Goal: Check status: Check status

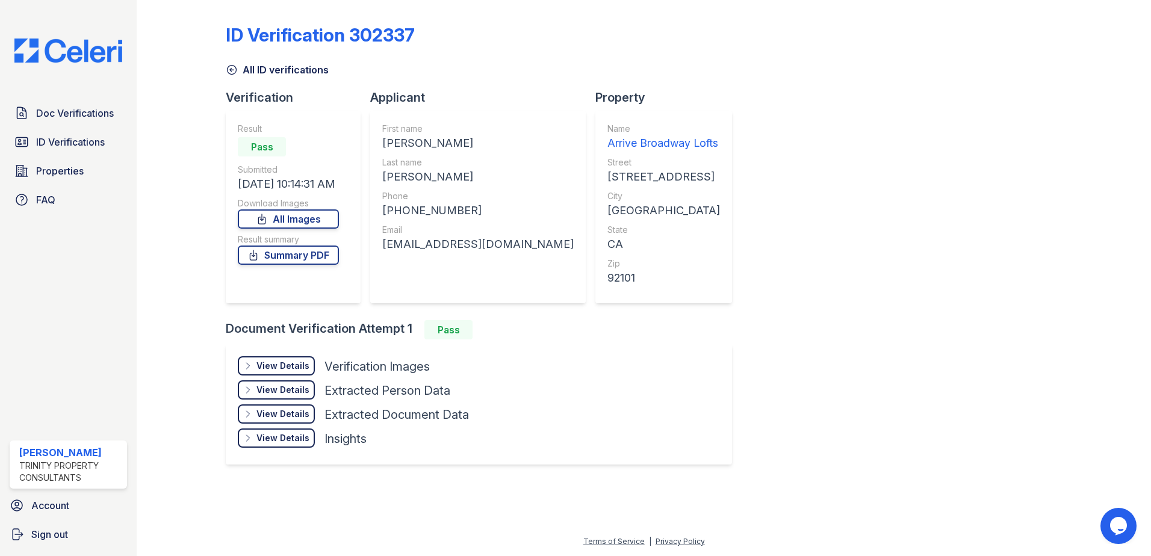
click at [284, 368] on div "View Details" at bounding box center [282, 366] width 53 height 12
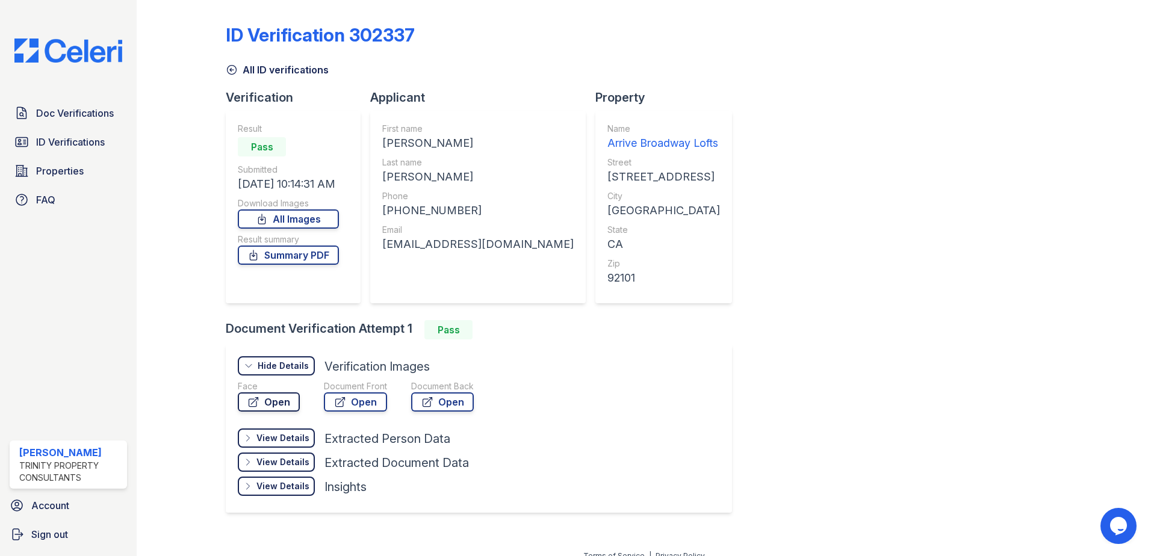
click at [289, 407] on link "Open" at bounding box center [269, 401] width 62 height 19
click at [362, 408] on link "Open" at bounding box center [355, 401] width 63 height 19
click at [424, 400] on icon at bounding box center [427, 402] width 12 height 12
click at [350, 400] on link "Open" at bounding box center [355, 401] width 63 height 19
click at [273, 397] on link "Open" at bounding box center [269, 401] width 62 height 19
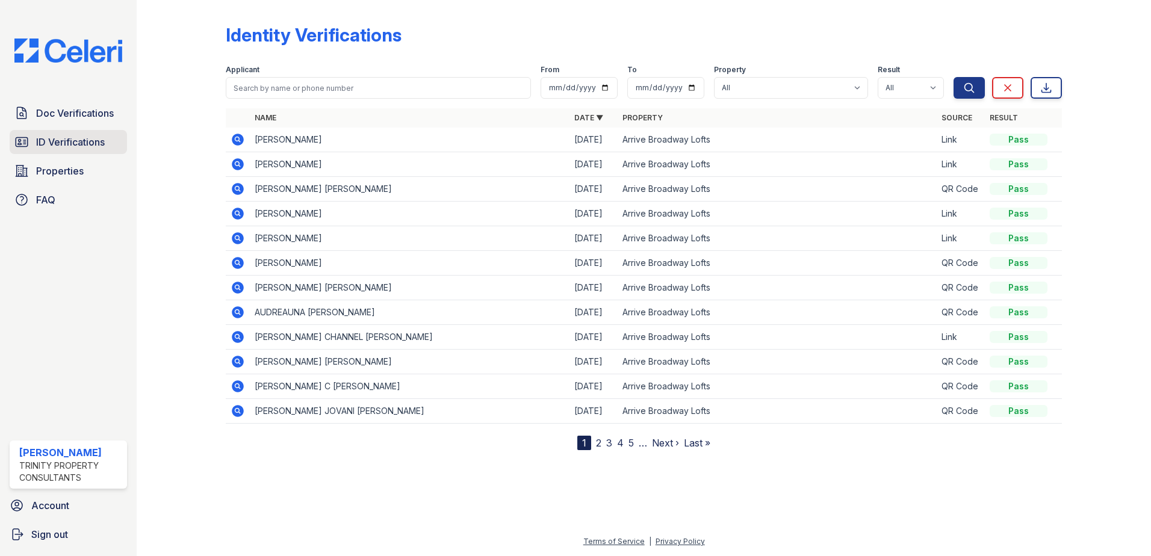
click at [84, 144] on span "ID Verifications" at bounding box center [70, 142] width 69 height 14
